Goal: Task Accomplishment & Management: Manage account settings

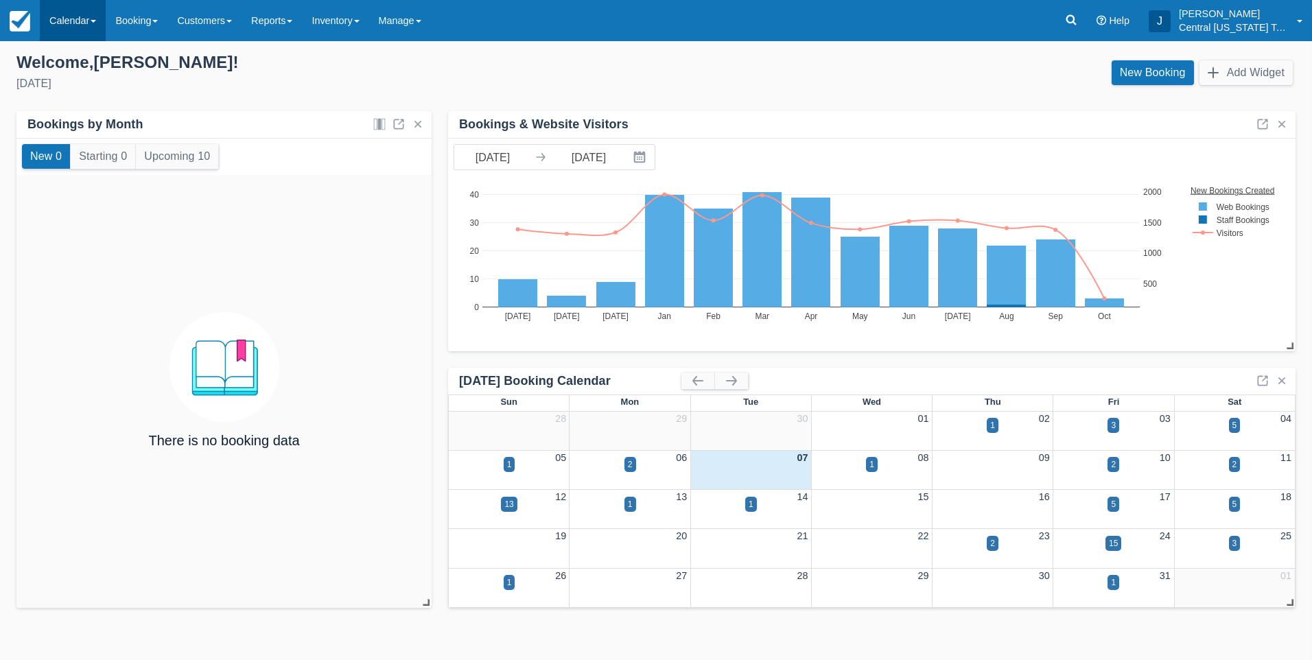
click at [91, 27] on link "Calendar" at bounding box center [73, 20] width 66 height 41
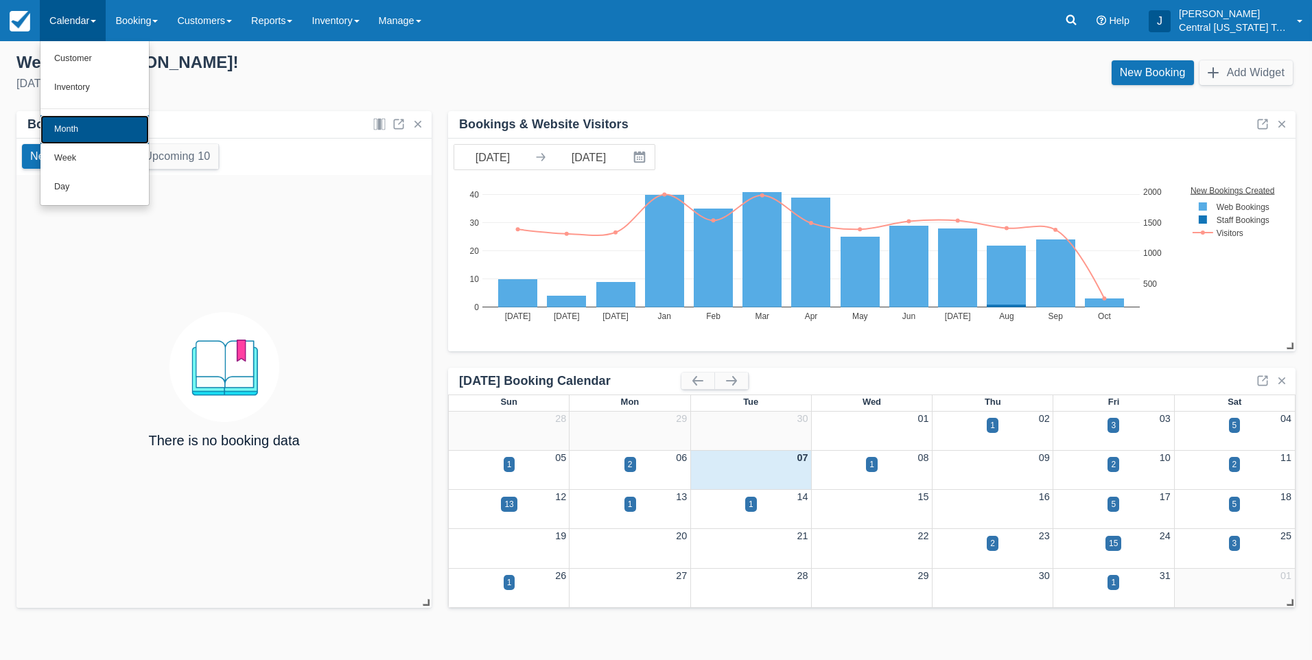
click at [87, 132] on link "Month" at bounding box center [94, 129] width 108 height 29
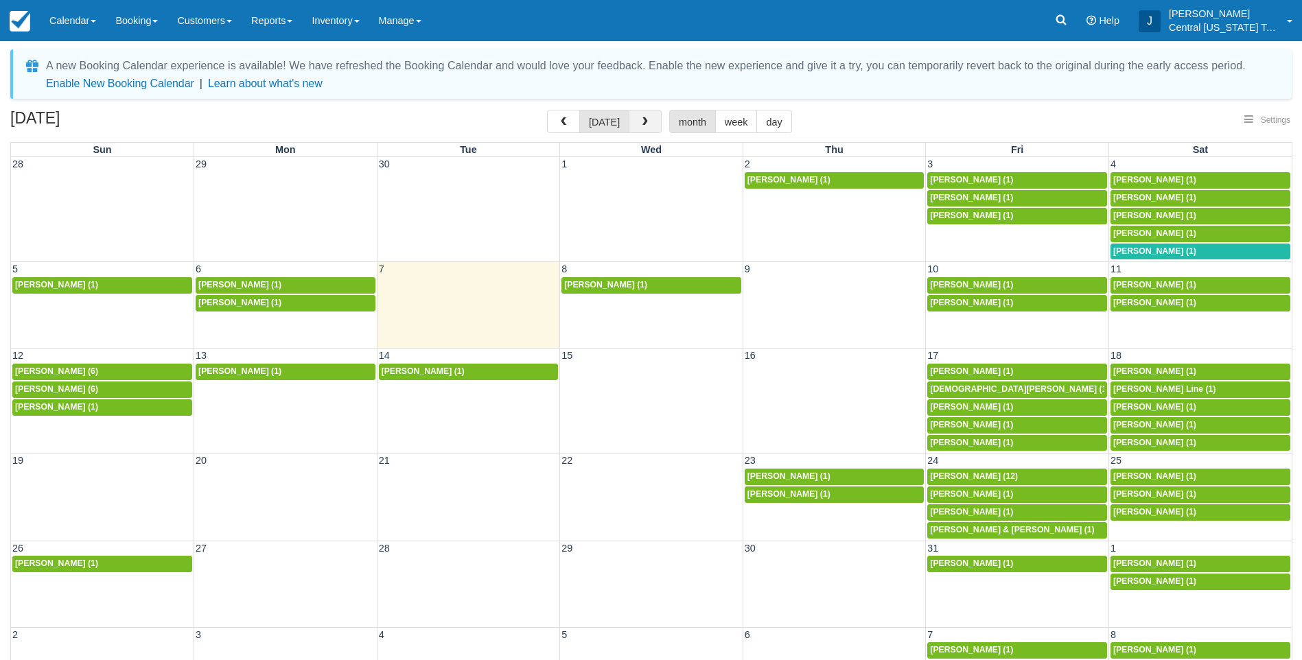
click at [640, 124] on span "button" at bounding box center [645, 122] width 10 height 10
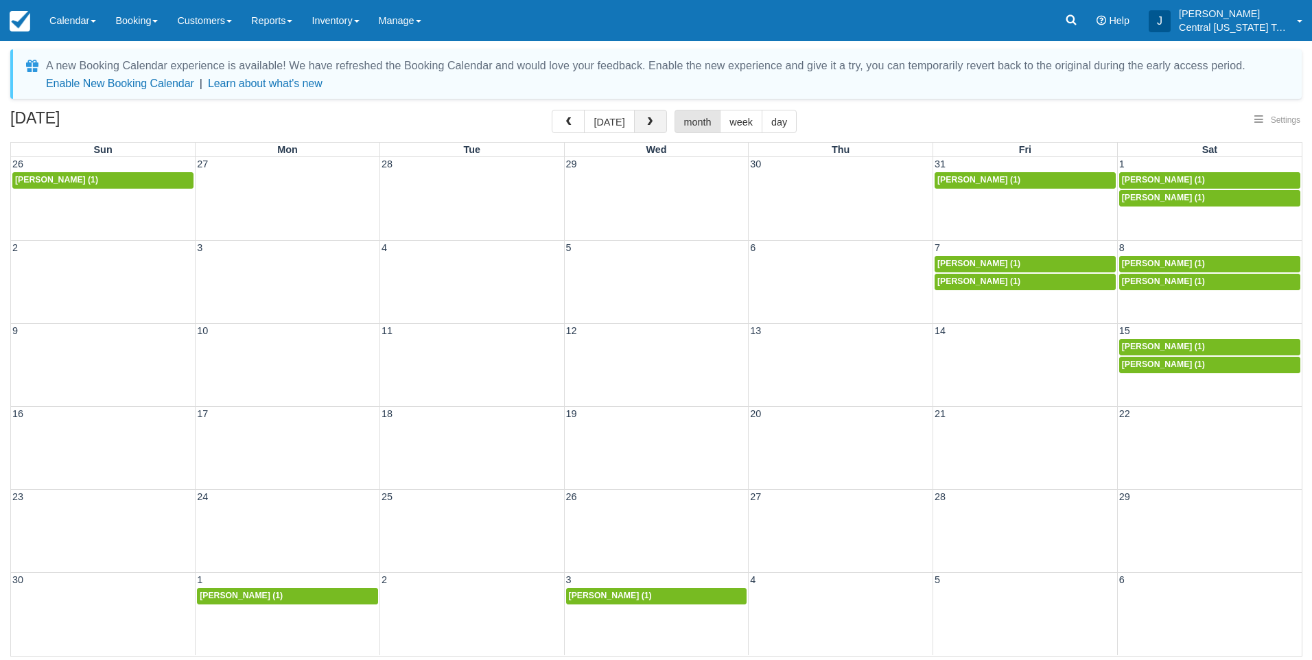
click at [640, 124] on button "button" at bounding box center [650, 121] width 33 height 23
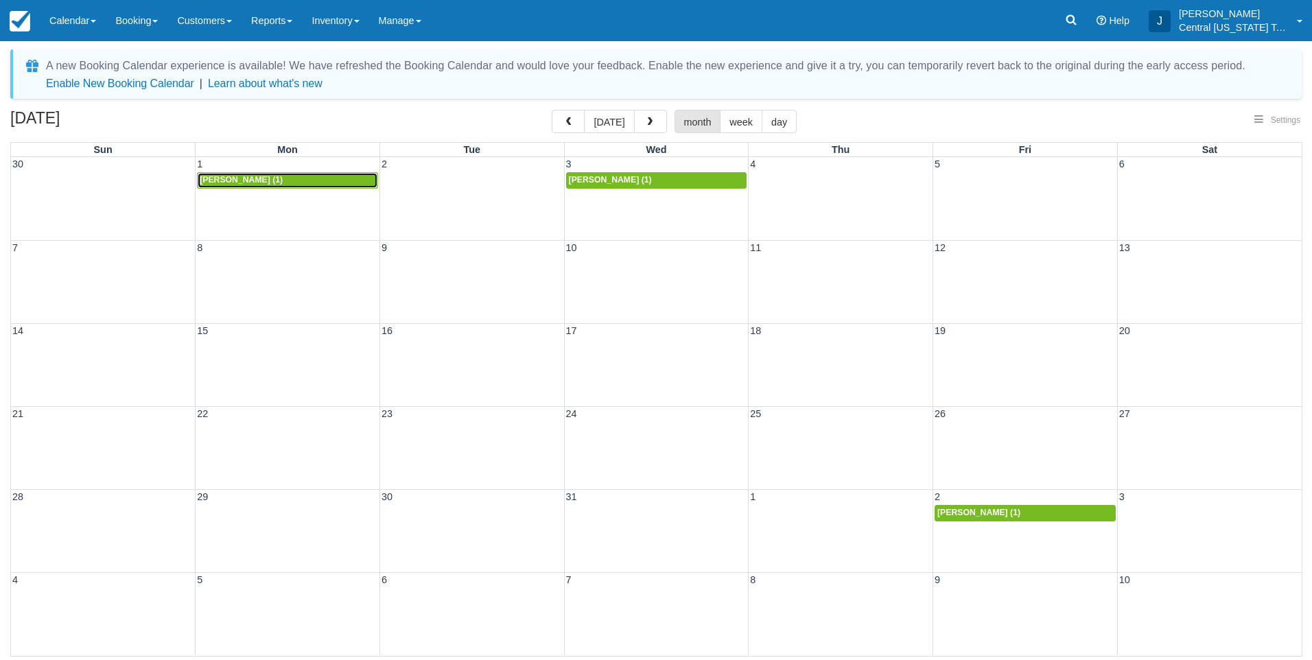
click at [266, 181] on div "Bill O'Leary (1)" at bounding box center [288, 180] width 176 height 11
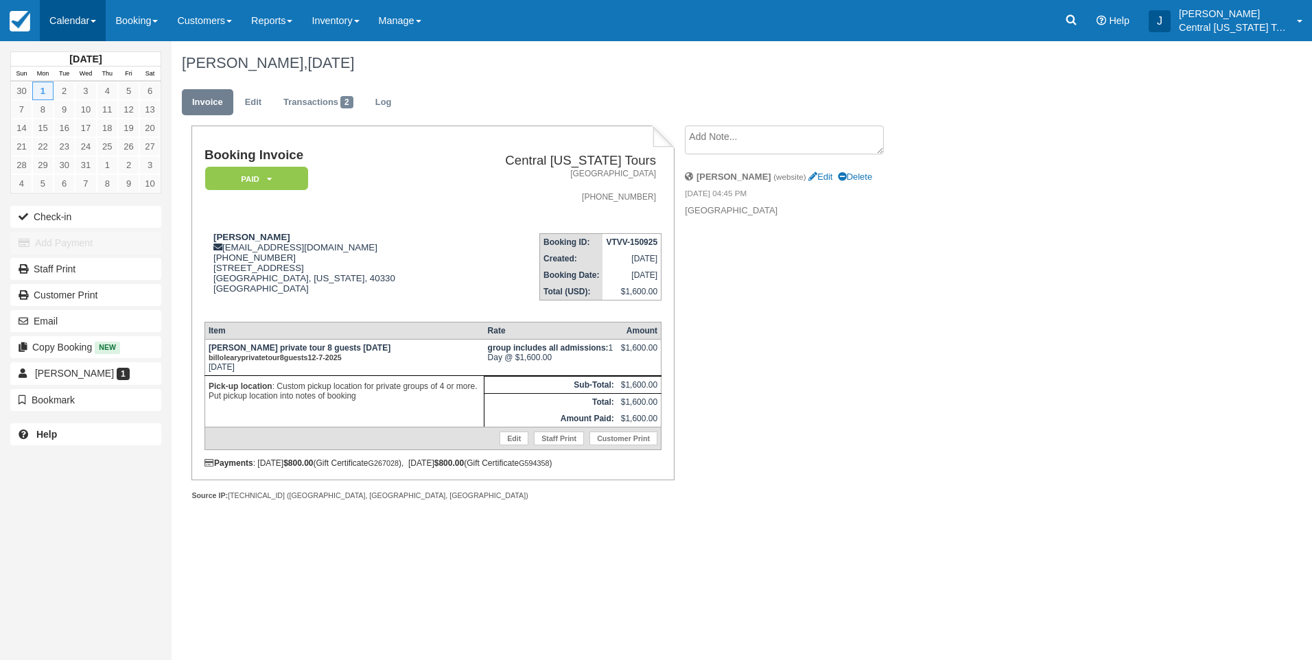
click at [71, 26] on link "Calendar" at bounding box center [73, 20] width 66 height 41
click at [96, 126] on link "Month" at bounding box center [94, 129] width 108 height 29
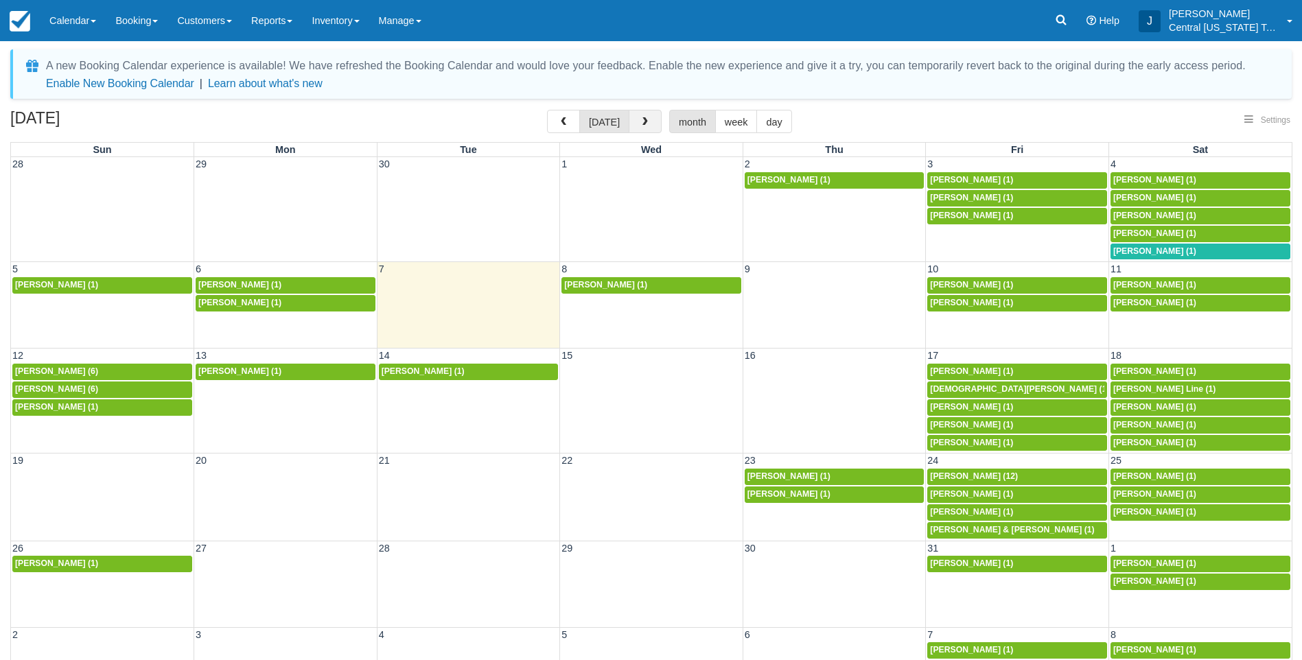
click at [647, 120] on span "button" at bounding box center [645, 122] width 10 height 10
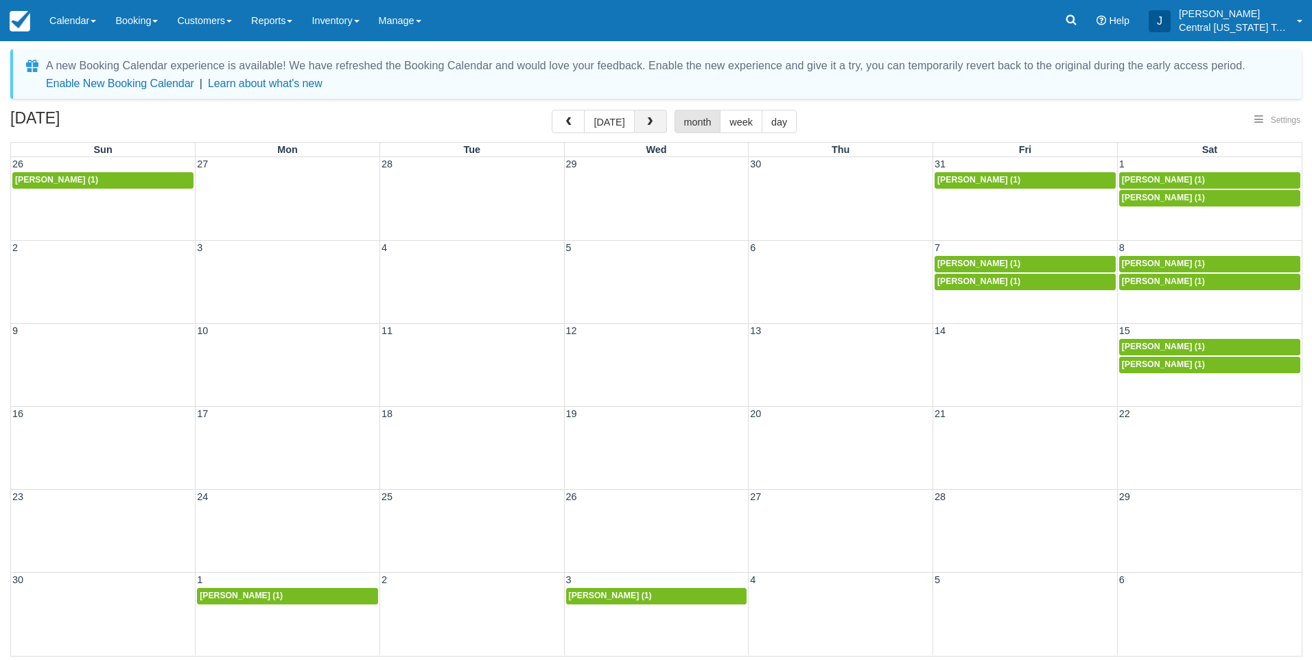
click at [646, 120] on span "button" at bounding box center [650, 122] width 10 height 10
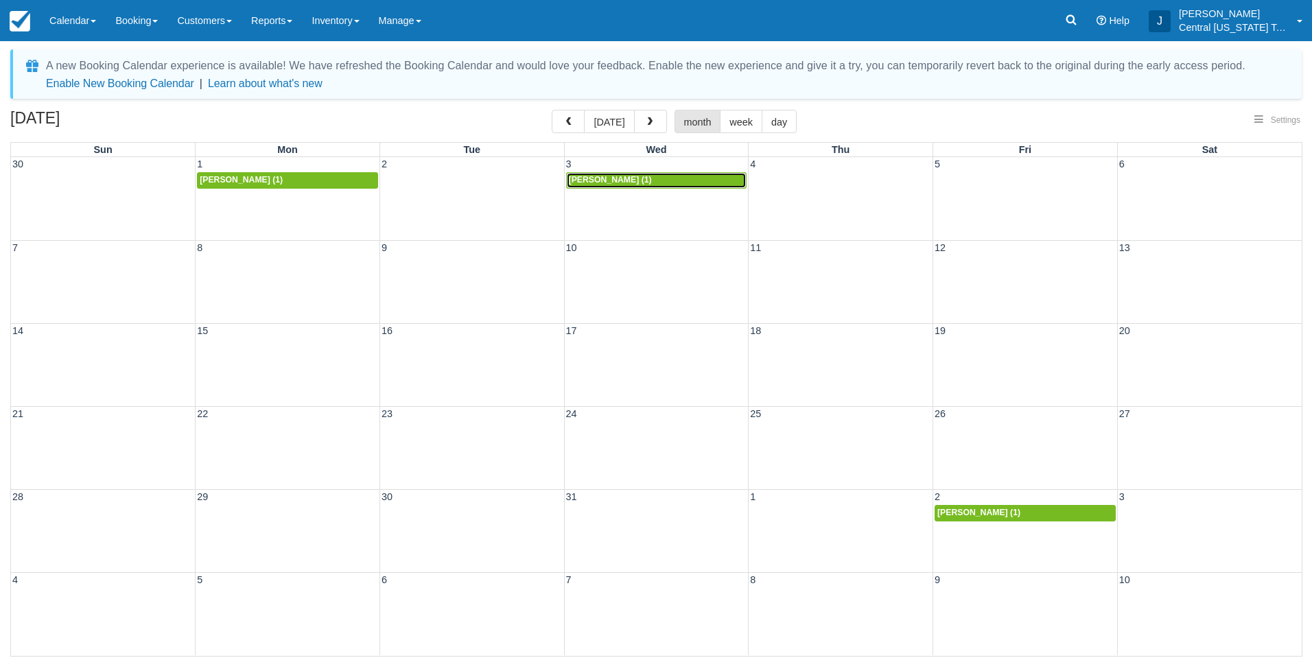
click at [639, 175] on span "Robert Madore (1)" at bounding box center [610, 180] width 83 height 10
